Goal: Task Accomplishment & Management: Manage account settings

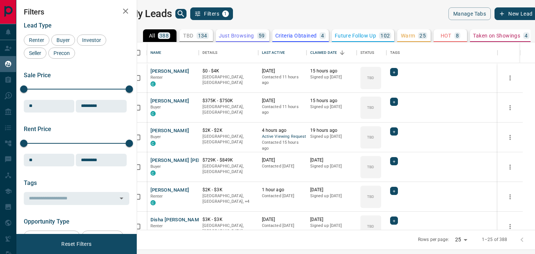
scroll to position [188, 394]
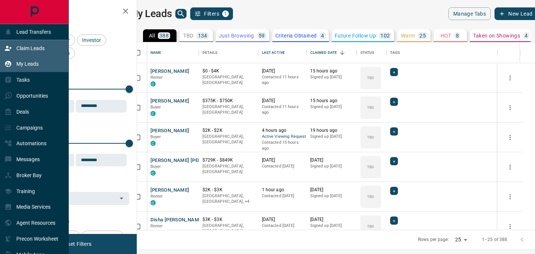
click at [10, 48] on icon at bounding box center [8, 48] width 7 height 5
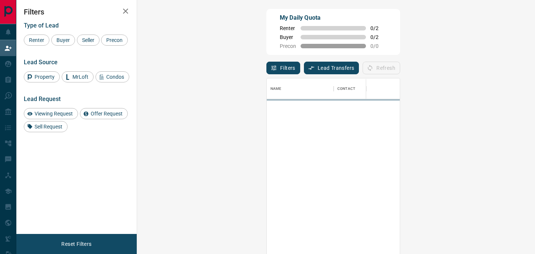
scroll to position [191, 382]
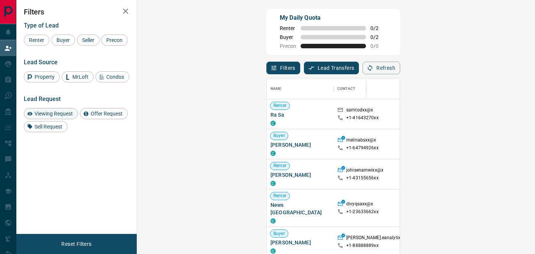
click at [52, 117] on span "Viewing Request" at bounding box center [53, 114] width 43 height 6
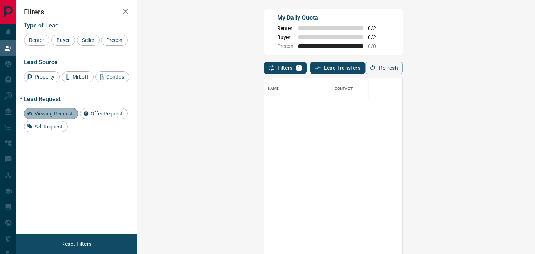
click at [43, 117] on span "Viewing Request" at bounding box center [53, 114] width 43 height 6
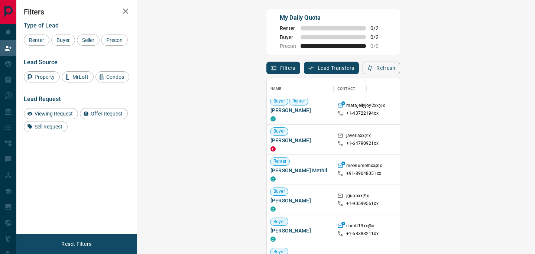
scroll to position [144, 0]
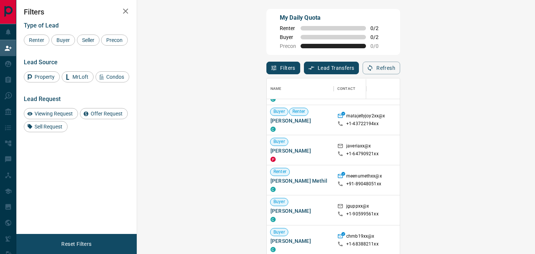
click at [127, 14] on icon "button" at bounding box center [125, 11] width 9 height 9
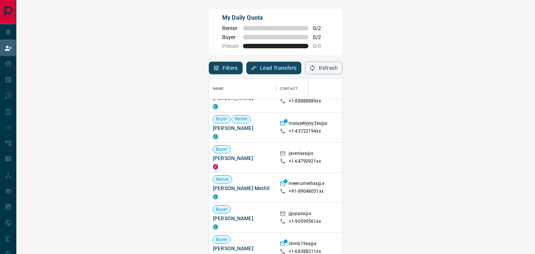
scroll to position [0, 0]
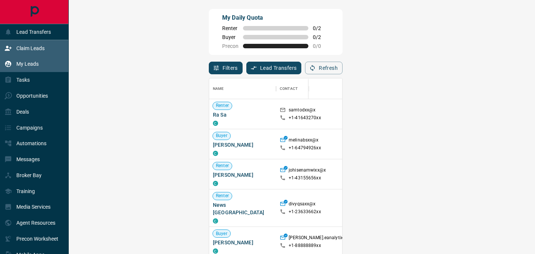
click at [30, 67] on p "My Leads" at bounding box center [27, 64] width 22 height 6
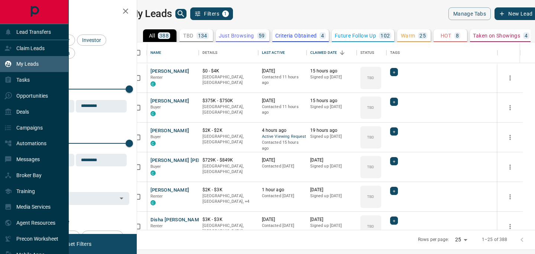
scroll to position [188, 394]
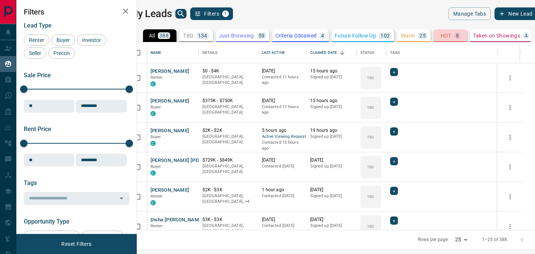
click at [459, 32] on button "HOT 8" at bounding box center [449, 35] width 33 height 13
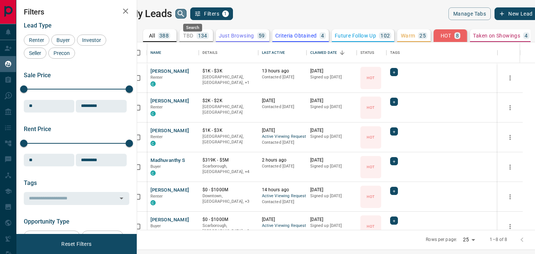
click at [185, 16] on icon "search button" at bounding box center [180, 13] width 9 height 9
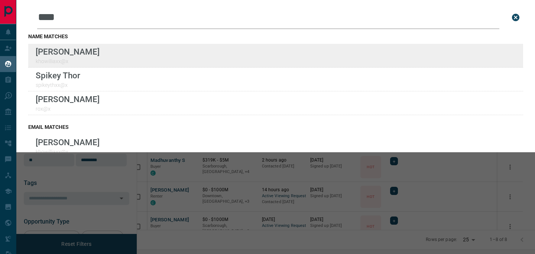
click at [0, 0] on div "Lead Transfers Claim Leads My Leads Tasks Opportunities Deals Campaigns Automat…" at bounding box center [267, 122] width 535 height 245
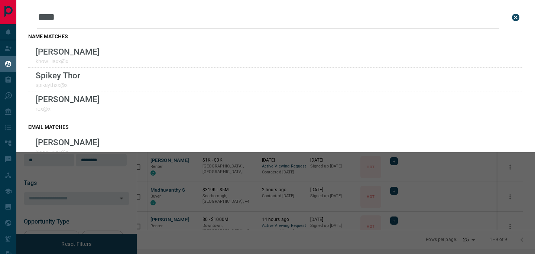
click at [125, 14] on input "****" at bounding box center [268, 17] width 462 height 23
drag, startPoint x: 109, startPoint y: 17, endPoint x: 35, endPoint y: 17, distance: 73.9
click at [35, 17] on div "Leads Search Bar **** Search for a lead by name, email, phone, or id" at bounding box center [275, 17] width 495 height 23
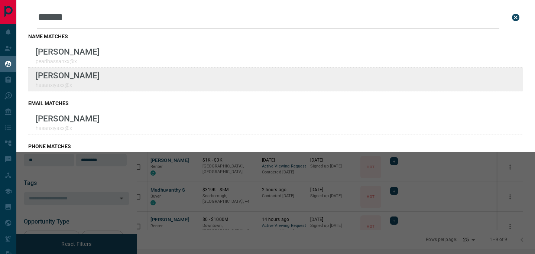
type input "******"
click at [0, 0] on div "Lead Transfers Claim Leads My Leads Tasks Opportunities Deals Campaigns Automat…" at bounding box center [267, 122] width 535 height 245
